Goal: Task Accomplishment & Management: Manage account settings

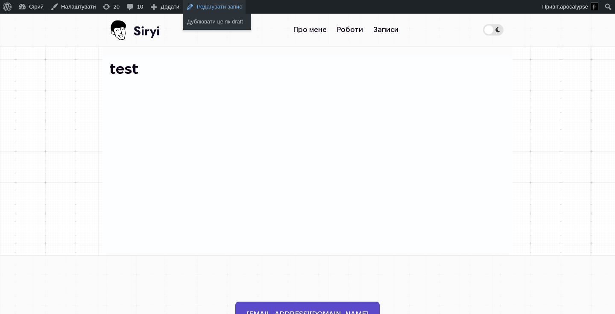
click at [217, 2] on link "Редагувати запис" at bounding box center [214, 7] width 63 height 14
